Goal: Task Accomplishment & Management: Manage account settings

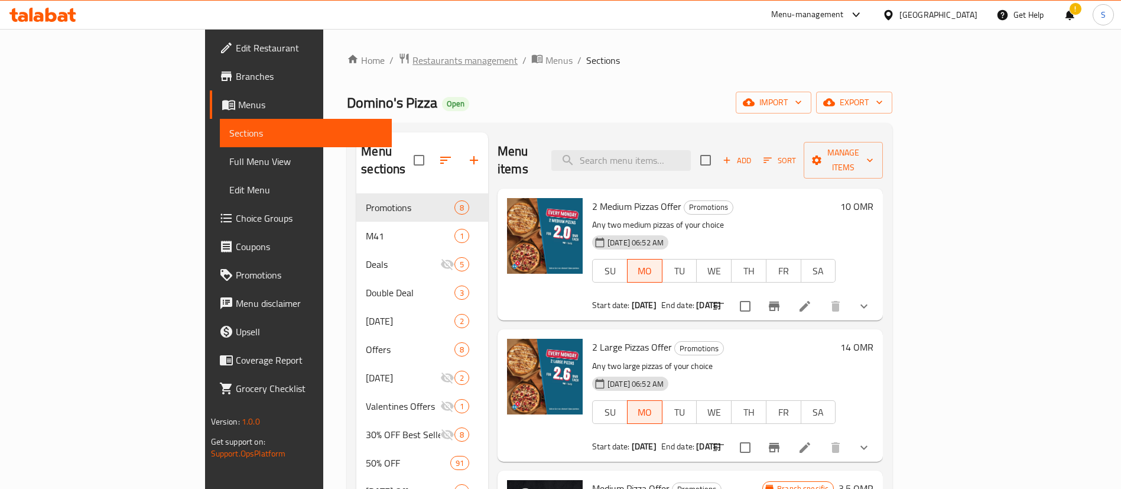
click at [412, 58] on span "Restaurants management" at bounding box center [464, 60] width 105 height 14
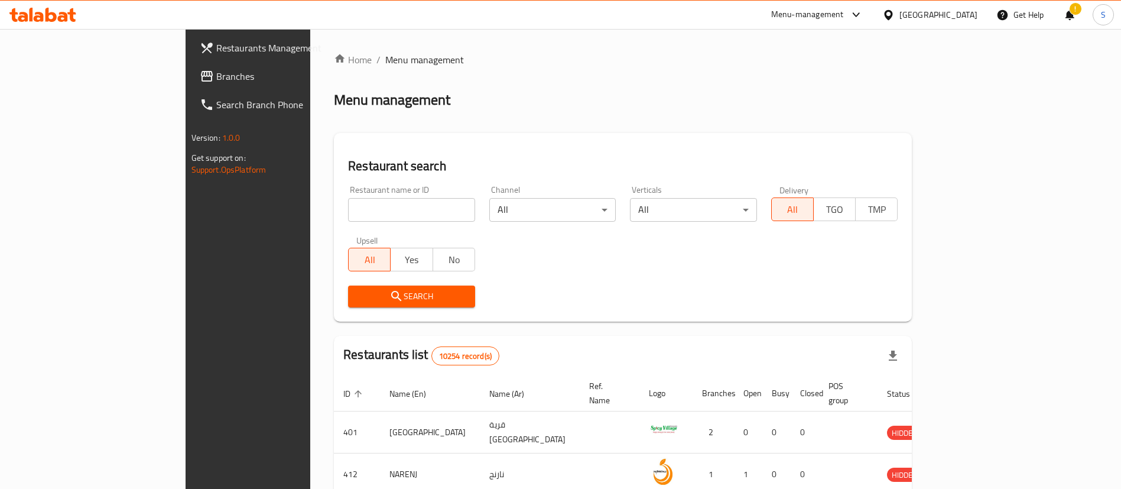
click at [334, 216] on div "Home / Menu management Menu management Restaurant search Restaurant name or ID …" at bounding box center [623, 431] width 578 height 756
click at [348, 216] on input "search" at bounding box center [411, 210] width 127 height 24
type input "healthy lover"
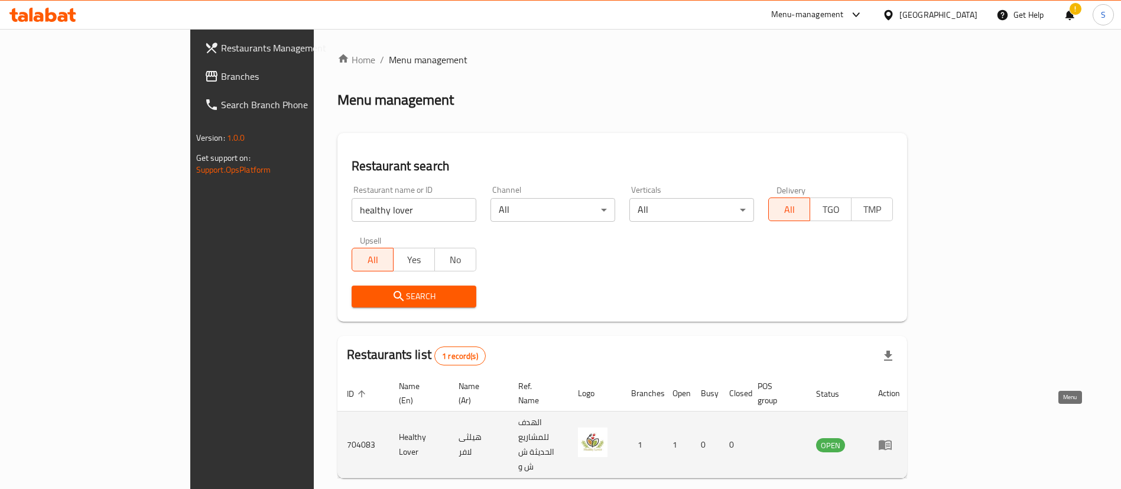
click at [900, 437] on link "enhanced table" at bounding box center [889, 444] width 22 height 14
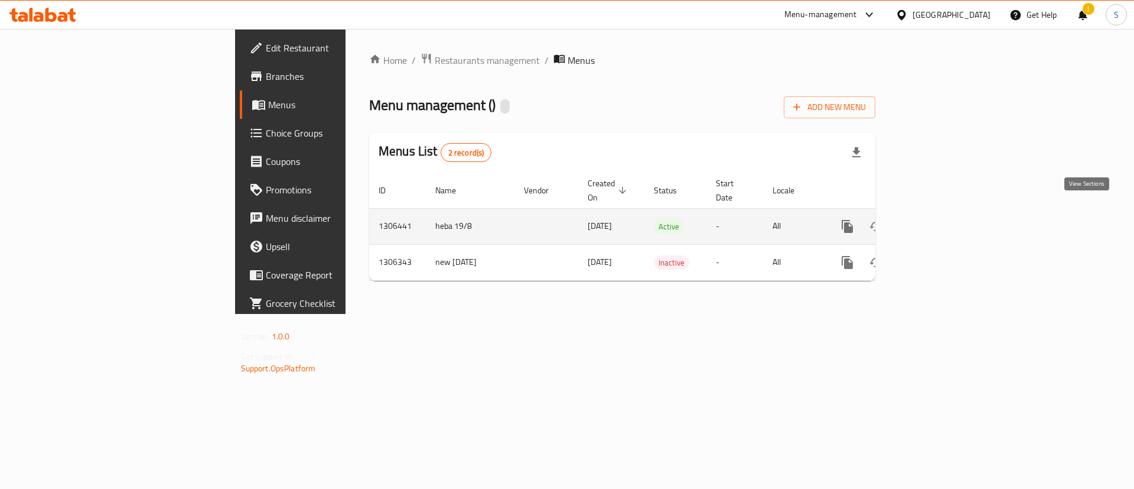
click at [940, 219] on icon "enhanced table" at bounding box center [933, 226] width 14 height 14
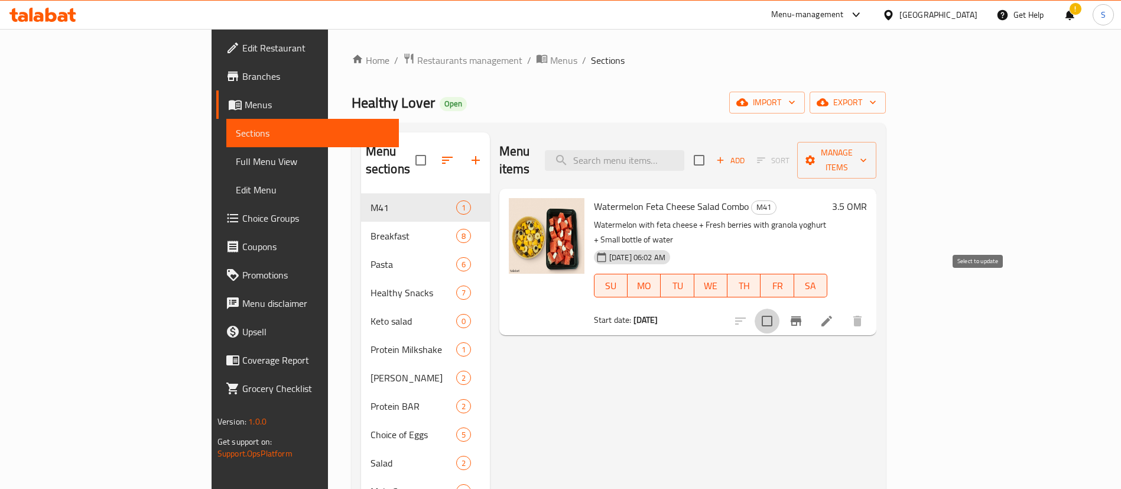
click at [779, 308] on input "checkbox" at bounding box center [766, 320] width 25 height 25
checkbox input "true"
click at [867, 158] on span "Manage items" at bounding box center [836, 160] width 60 height 30
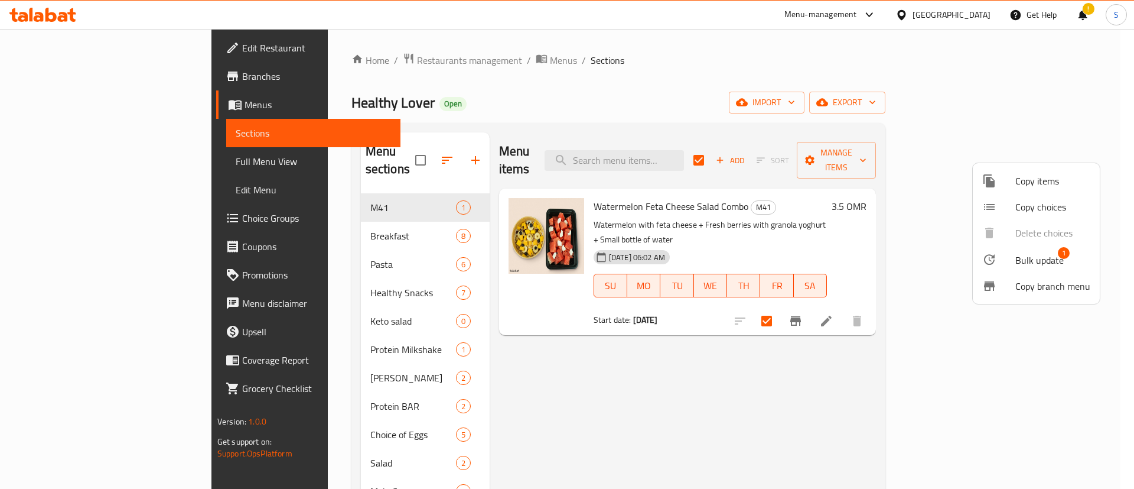
click at [1041, 263] on span "Bulk update" at bounding box center [1039, 260] width 48 height 14
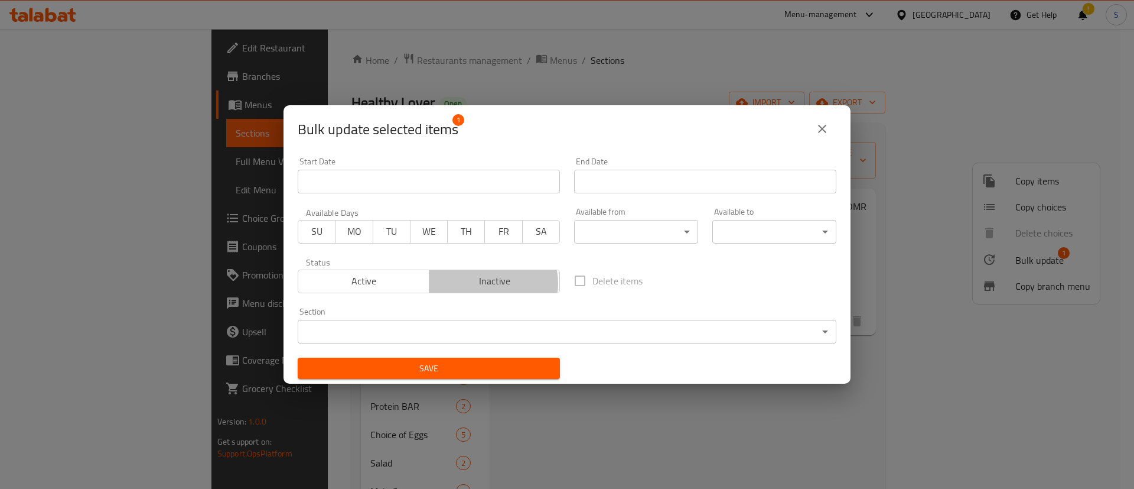
click at [483, 283] on span "Inactive" at bounding box center [495, 280] width 122 height 17
click at [431, 365] on span "Save" at bounding box center [428, 368] width 243 height 15
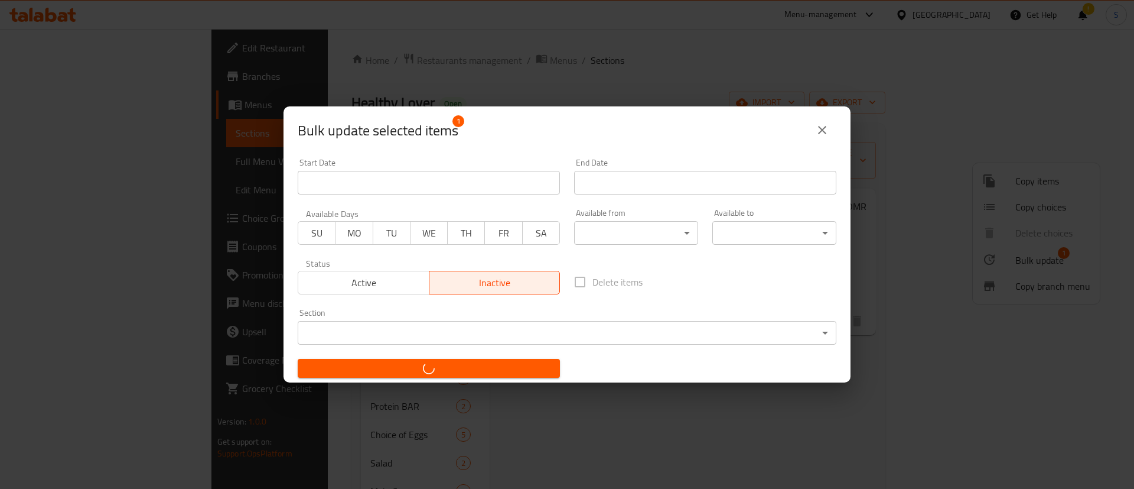
checkbox input "false"
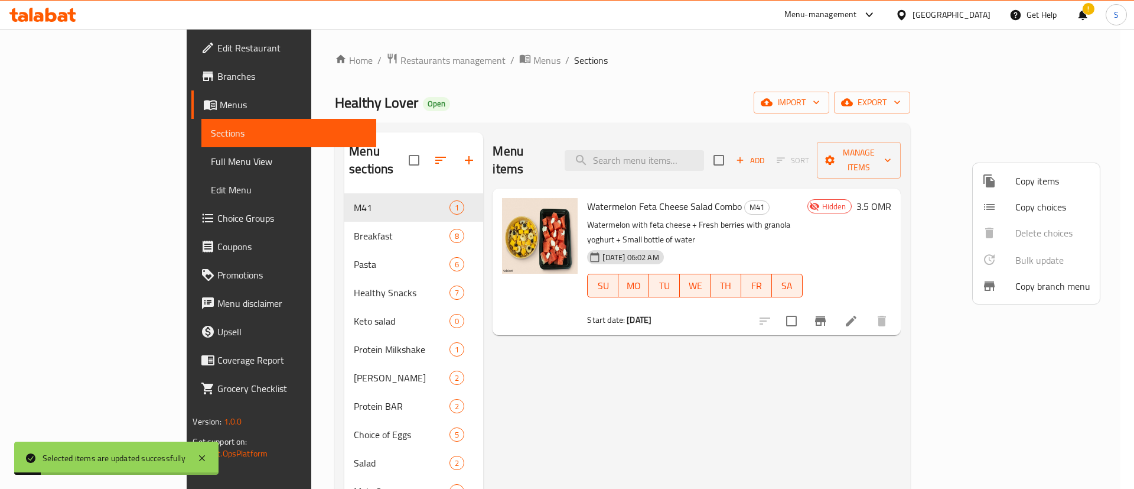
click at [681, 330] on div at bounding box center [567, 244] width 1134 height 489
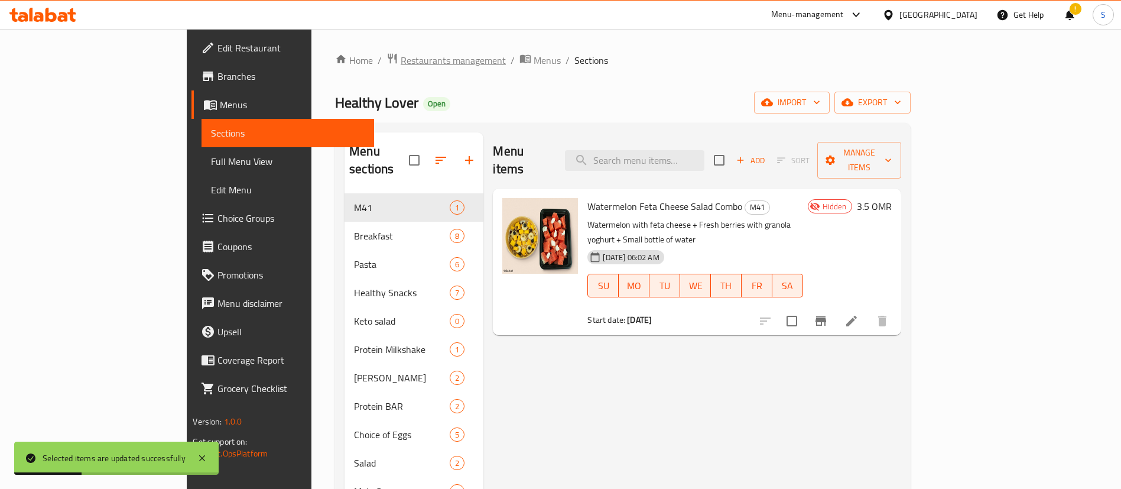
click at [400, 64] on span "Restaurants management" at bounding box center [452, 60] width 105 height 14
click at [217, 80] on span "Branches" at bounding box center [290, 76] width 147 height 14
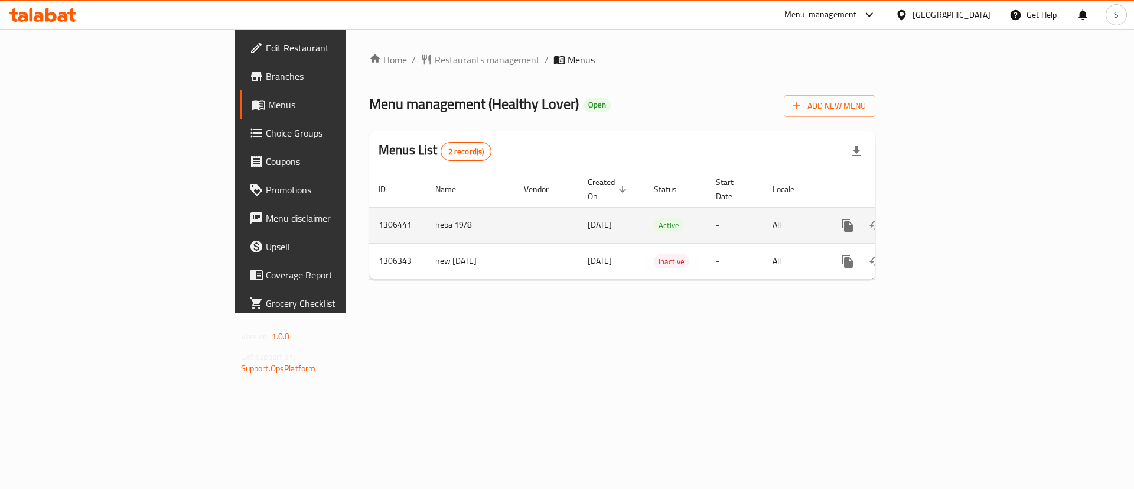
click at [956, 214] on td "enhanced table" at bounding box center [890, 225] width 132 height 36
click at [940, 218] on icon "enhanced table" at bounding box center [933, 225] width 14 height 14
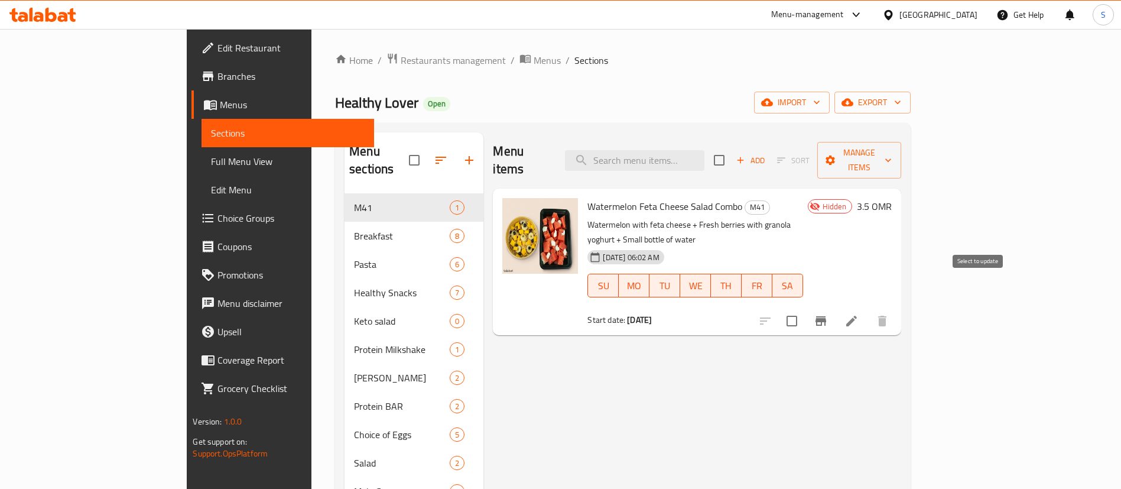
click at [804, 308] on input "checkbox" at bounding box center [791, 320] width 25 height 25
checkbox input "true"
click at [891, 147] on span "Manage items" at bounding box center [858, 160] width 64 height 30
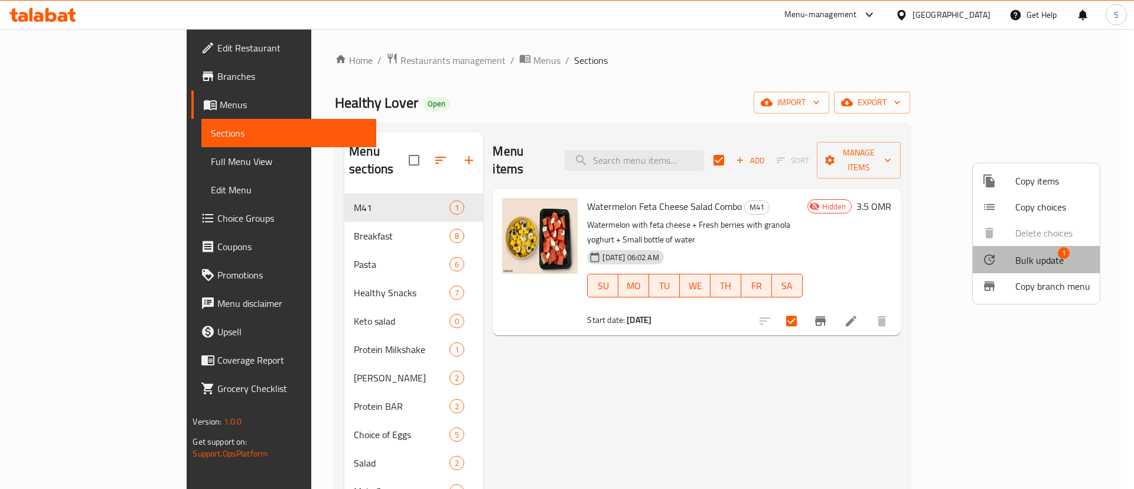
click at [1054, 257] on span "Bulk update" at bounding box center [1039, 260] width 48 height 14
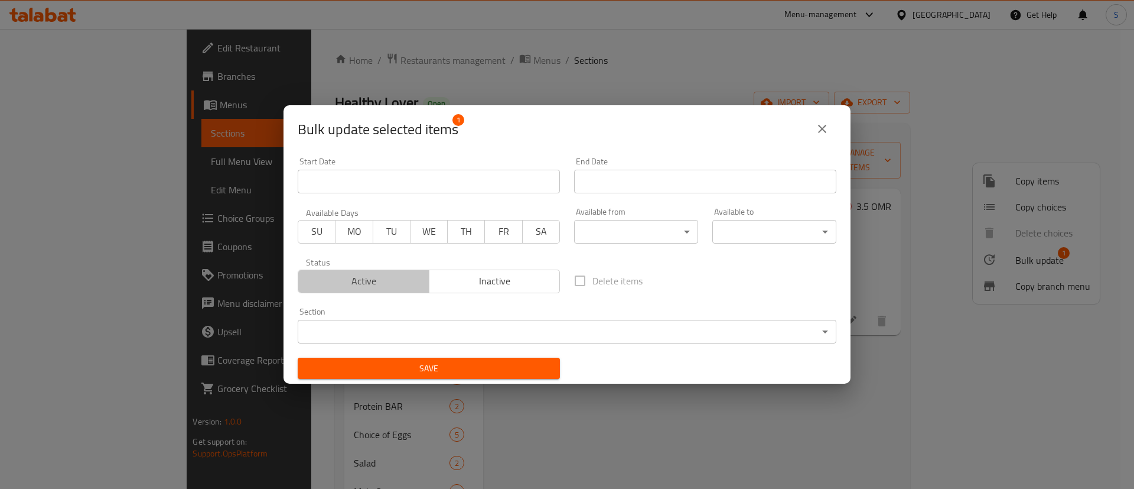
click at [383, 276] on span "Active" at bounding box center [364, 280] width 122 height 17
click at [448, 364] on span "Save" at bounding box center [428, 368] width 243 height 15
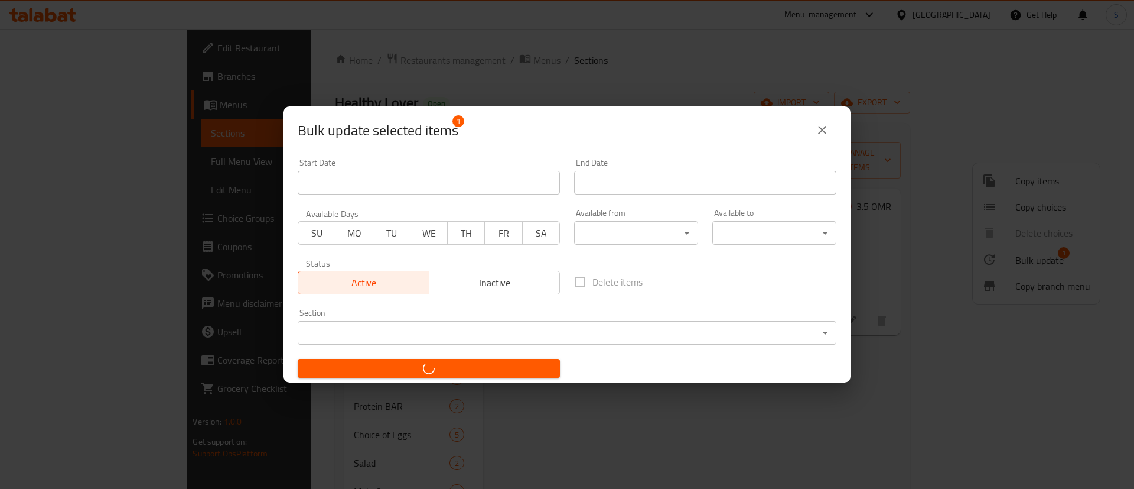
checkbox input "false"
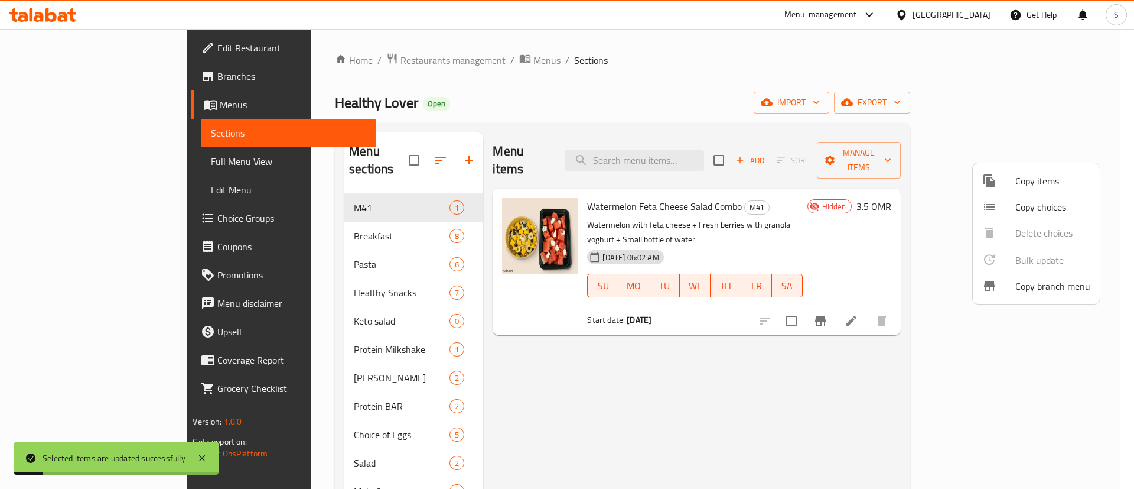
click at [507, 292] on div at bounding box center [567, 244] width 1134 height 489
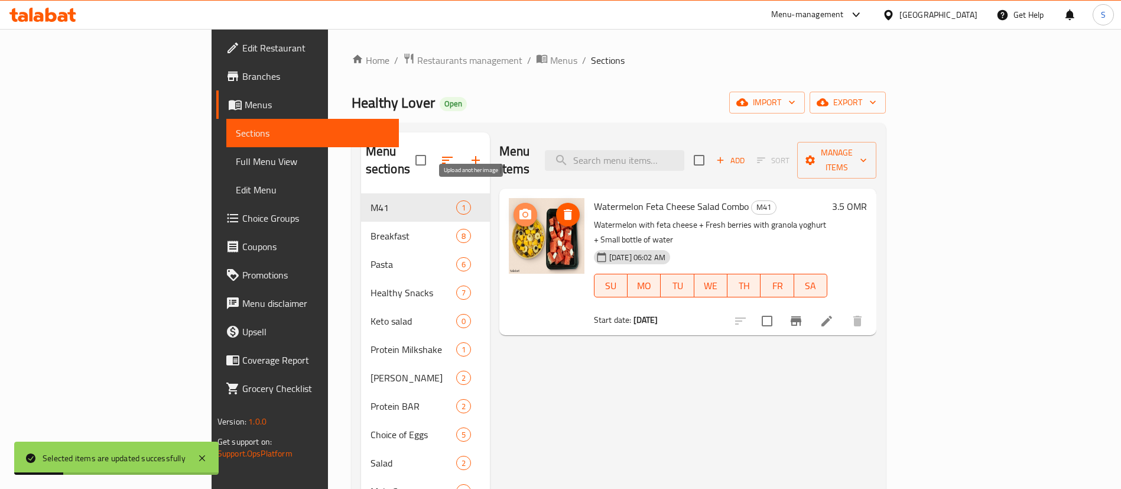
click at [519, 209] on icon "upload picture" at bounding box center [525, 214] width 12 height 11
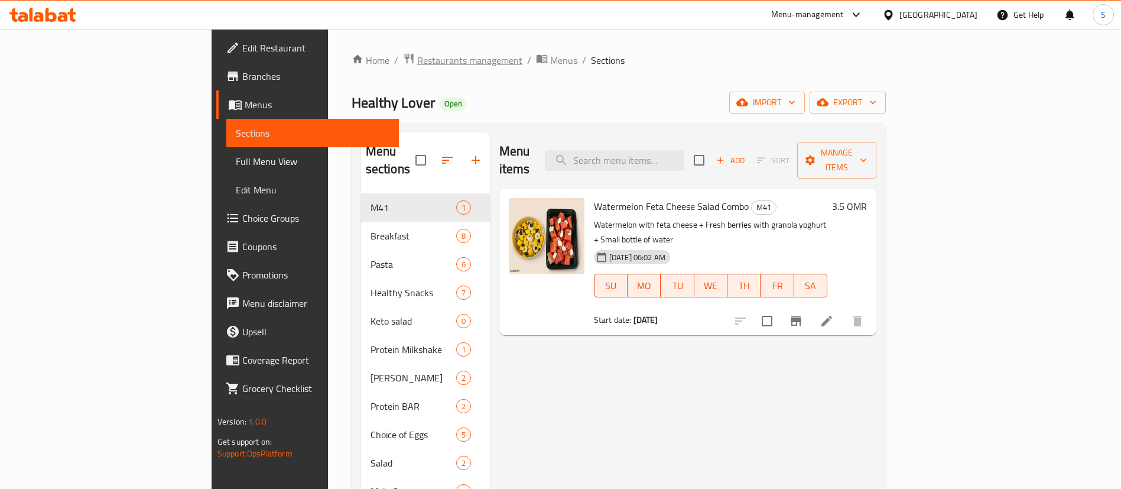
click at [417, 60] on span "Restaurants management" at bounding box center [469, 60] width 105 height 14
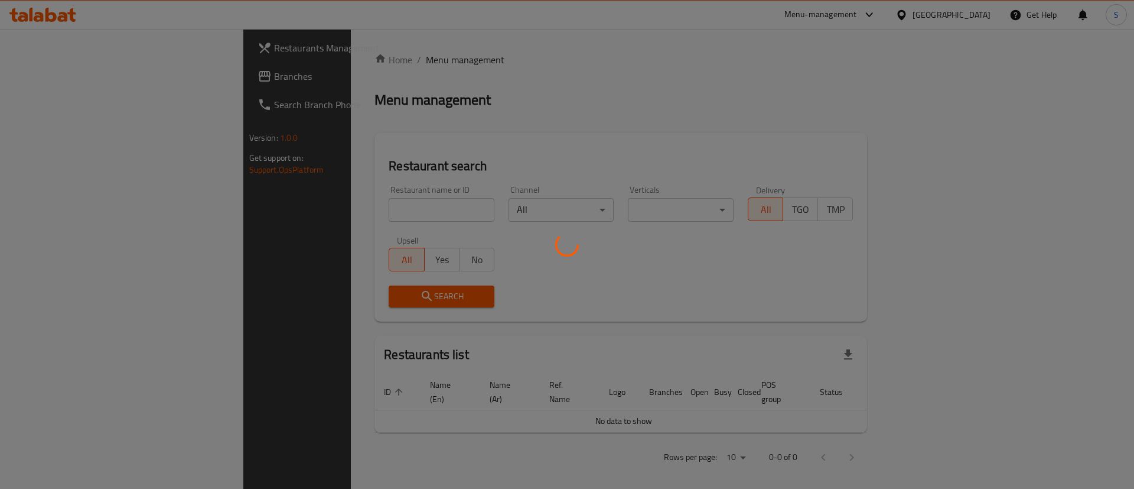
click at [280, 209] on div at bounding box center [567, 244] width 1134 height 489
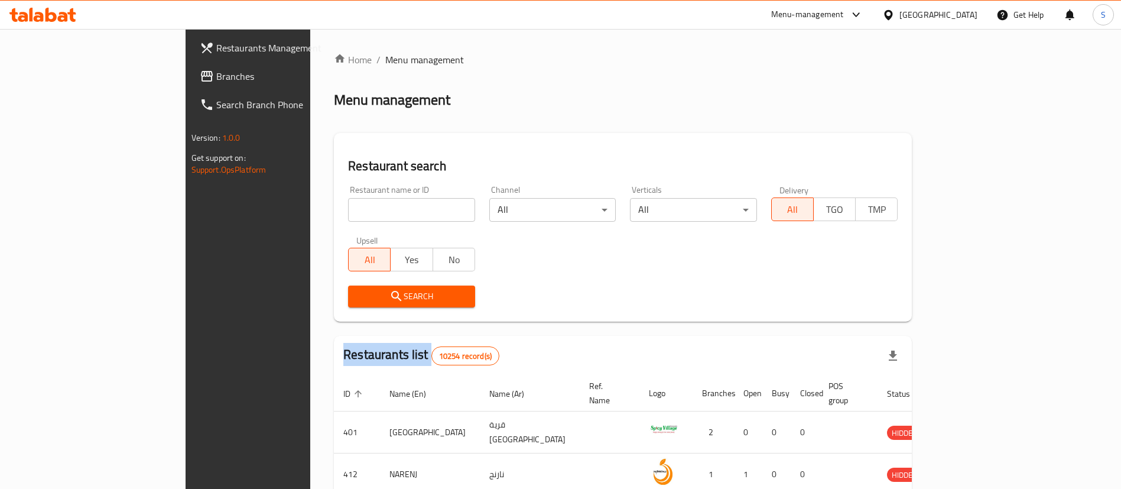
click at [280, 209] on div at bounding box center [560, 244] width 1121 height 489
click at [348, 209] on input "search" at bounding box center [411, 210] width 127 height 24
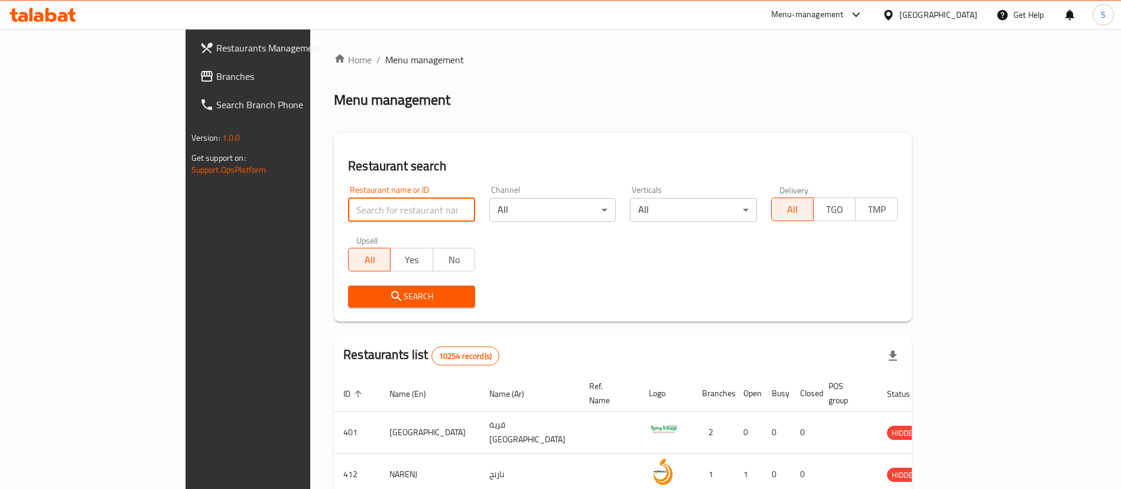
click at [348, 209] on input "search" at bounding box center [411, 210] width 127 height 24
type input "Healthy Hut"
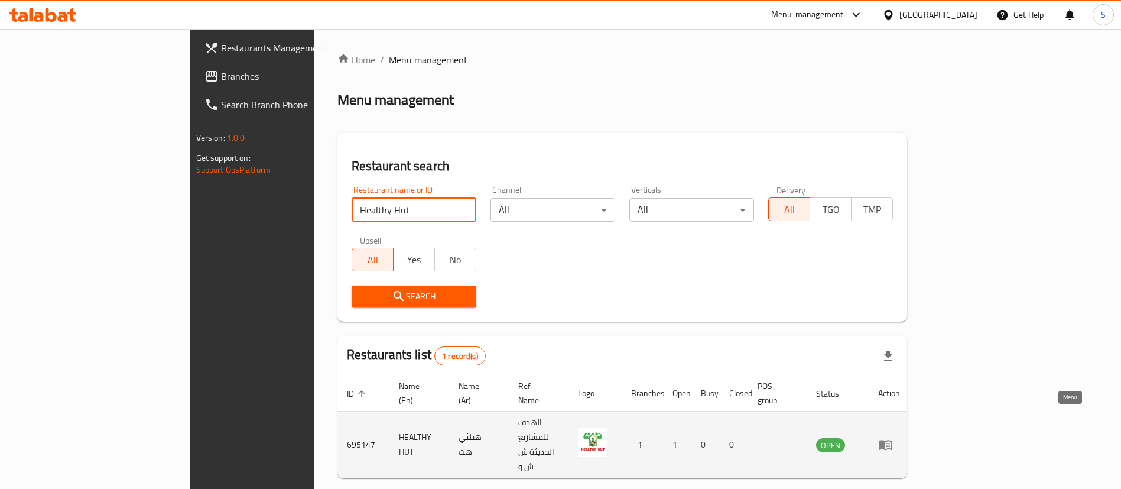
click at [892, 437] on icon "enhanced table" at bounding box center [885, 444] width 14 height 14
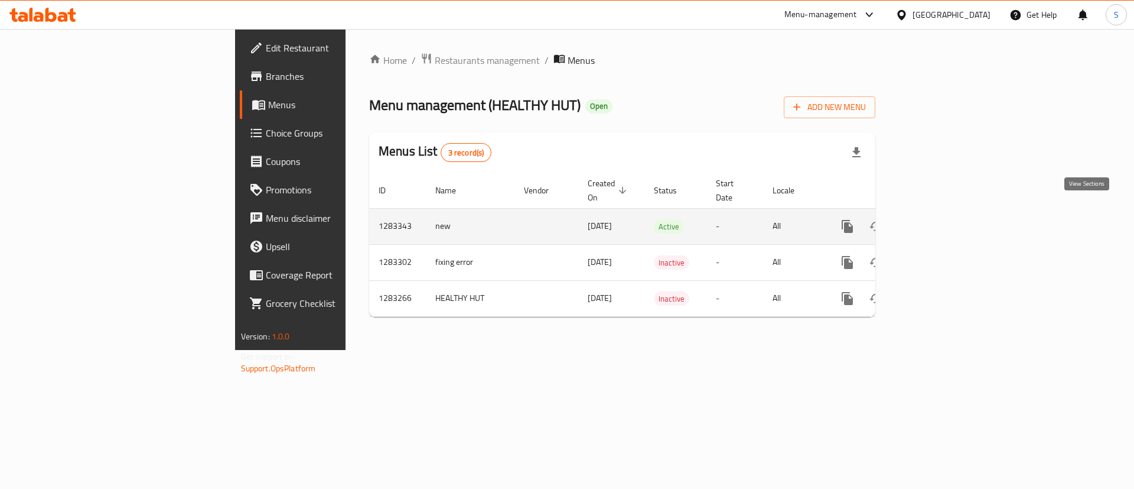
click at [940, 219] on icon "enhanced table" at bounding box center [933, 226] width 14 height 14
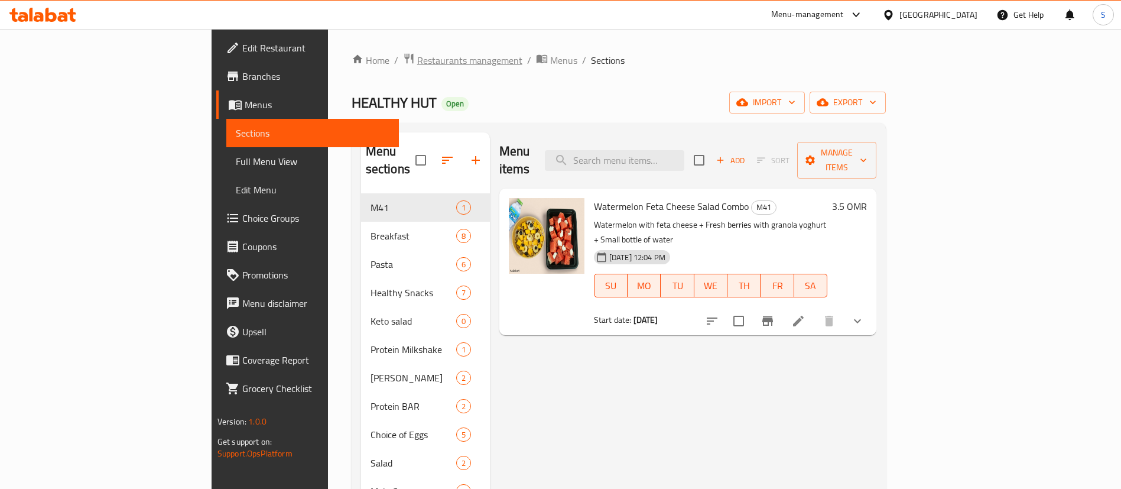
click at [417, 67] on span "Restaurants management" at bounding box center [469, 60] width 105 height 14
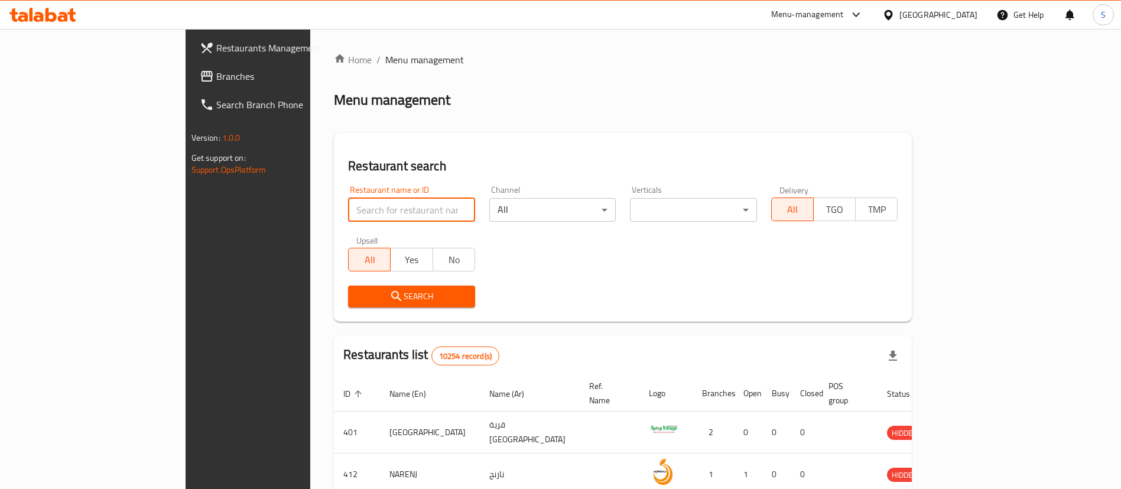
click at [384, 218] on input "search" at bounding box center [411, 210] width 127 height 24
type input "healthy lover"
click button "Search" at bounding box center [411, 296] width 127 height 22
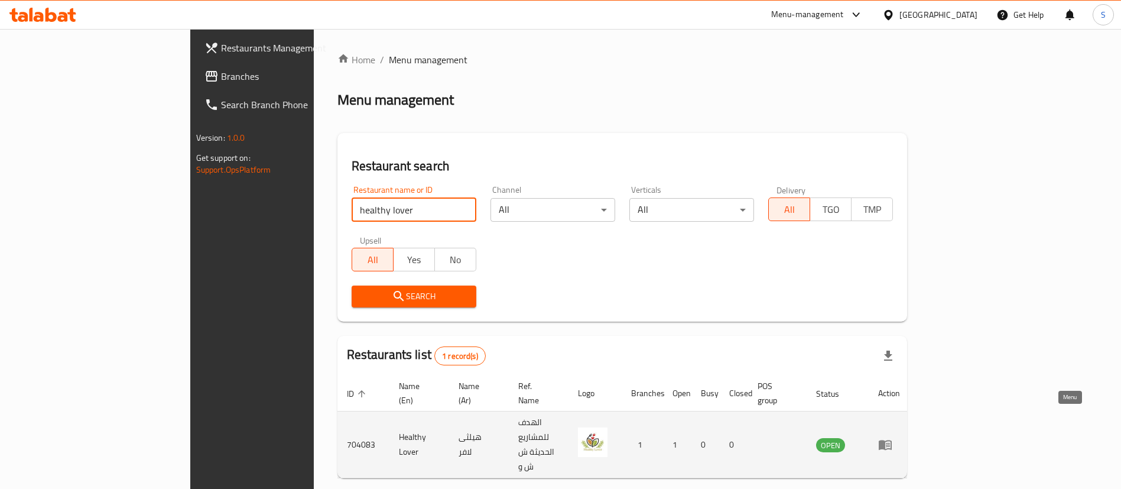
click at [892, 437] on icon "enhanced table" at bounding box center [885, 444] width 14 height 14
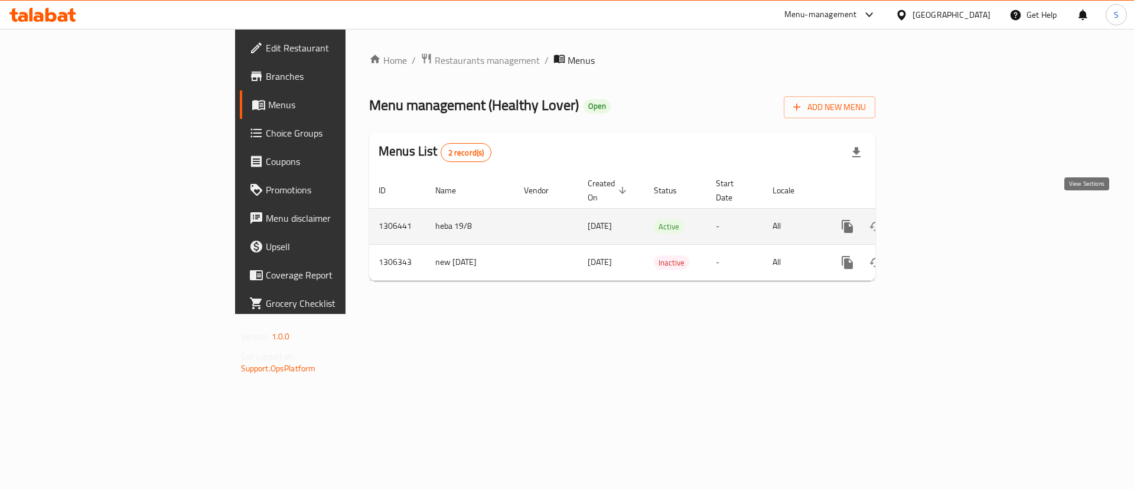
click at [940, 219] on icon "enhanced table" at bounding box center [933, 226] width 14 height 14
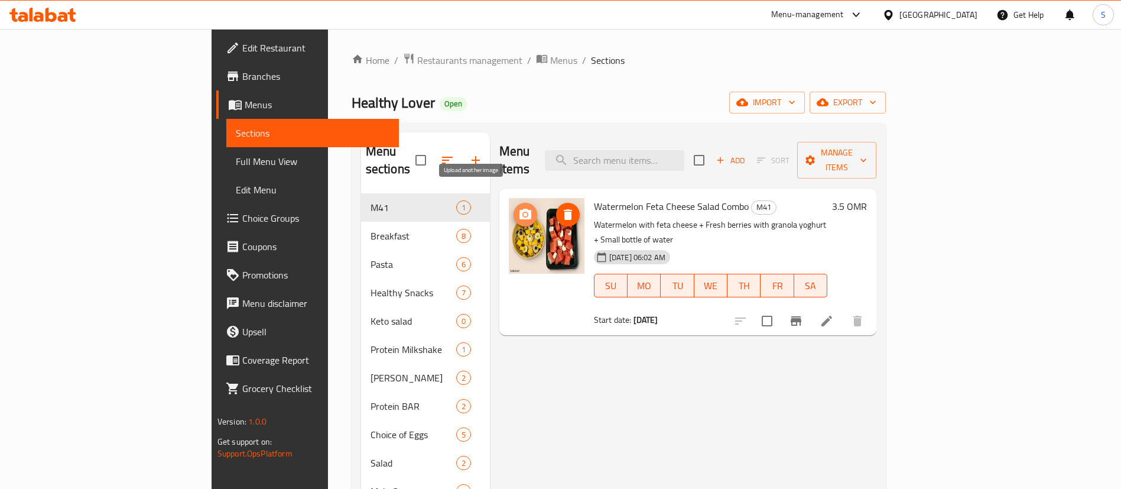
click at [513, 207] on span "upload picture" at bounding box center [525, 214] width 24 height 14
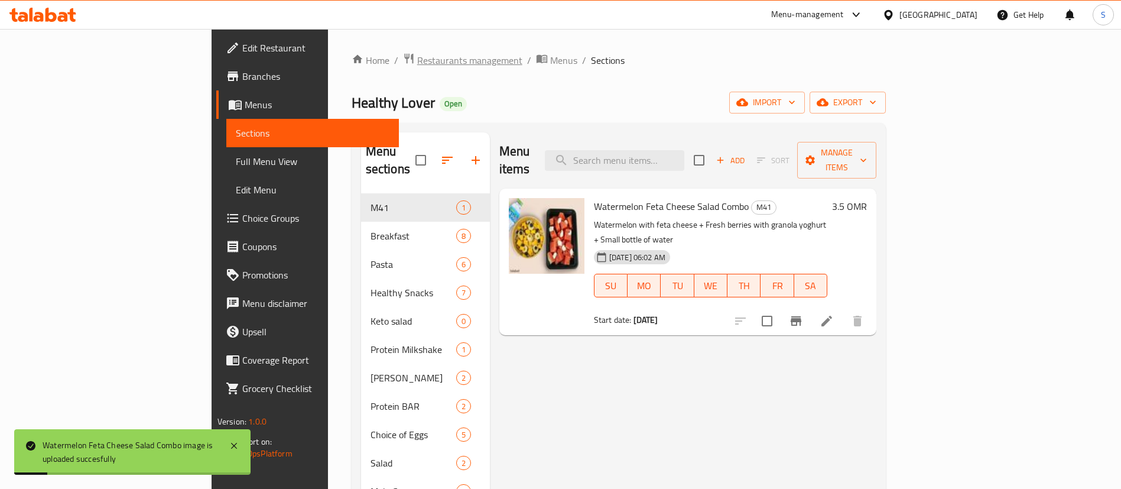
click at [417, 63] on span "Restaurants management" at bounding box center [469, 60] width 105 height 14
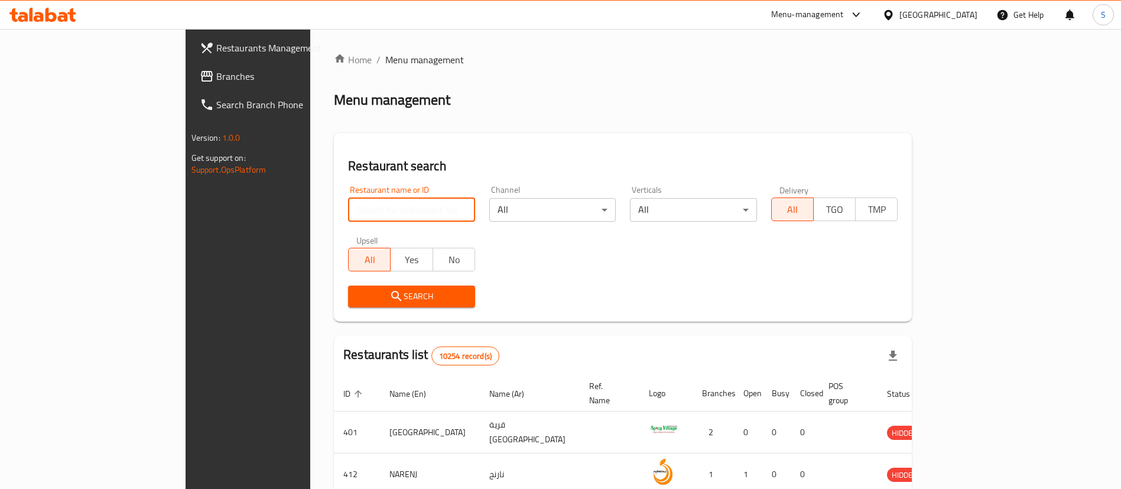
click at [359, 210] on input "search" at bounding box center [411, 210] width 127 height 24
type input "bomba"
click button "Search" at bounding box center [411, 296] width 127 height 22
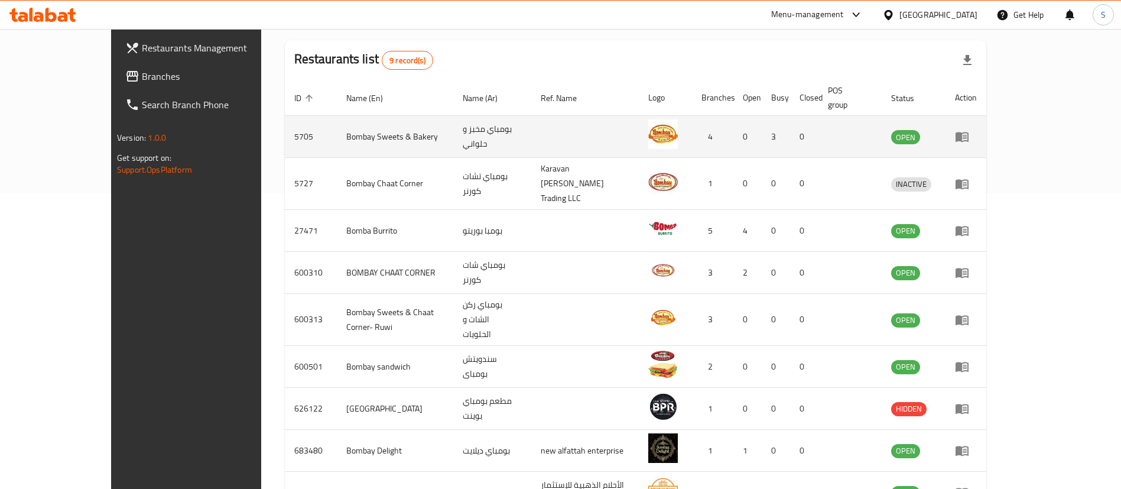
scroll to position [298, 0]
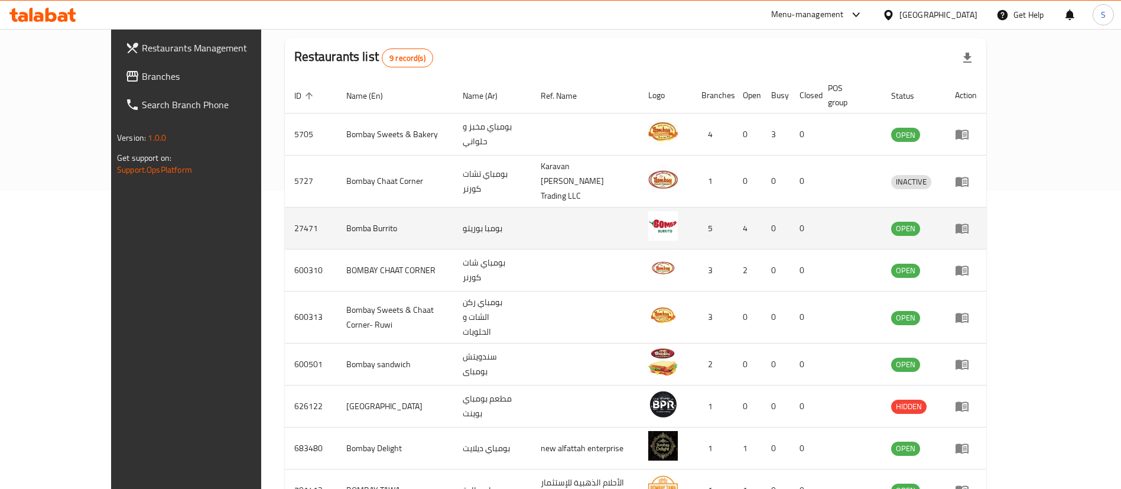
click at [285, 207] on td "27471" at bounding box center [311, 228] width 52 height 42
copy td "27471"
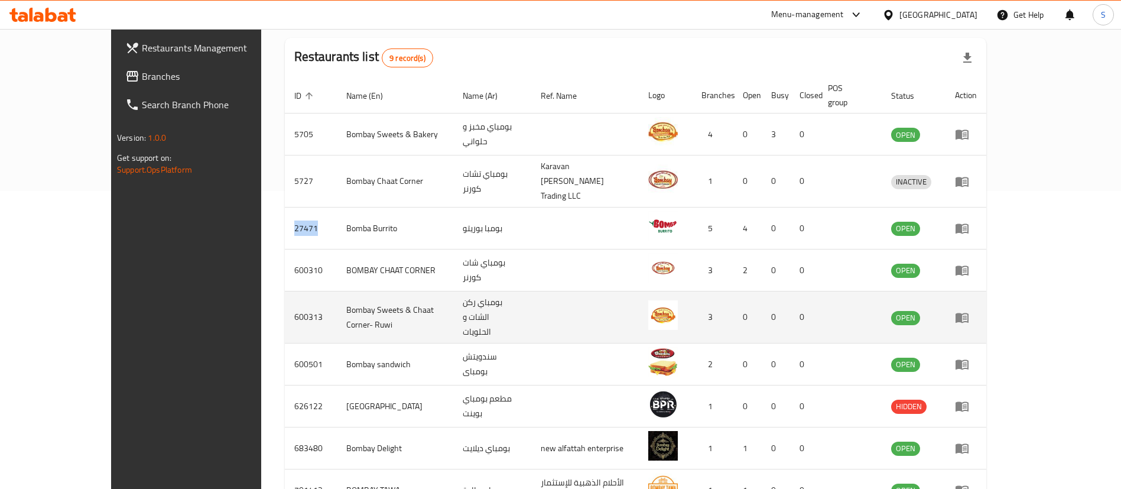
copy td "27471"
